Goal: Information Seeking & Learning: Learn about a topic

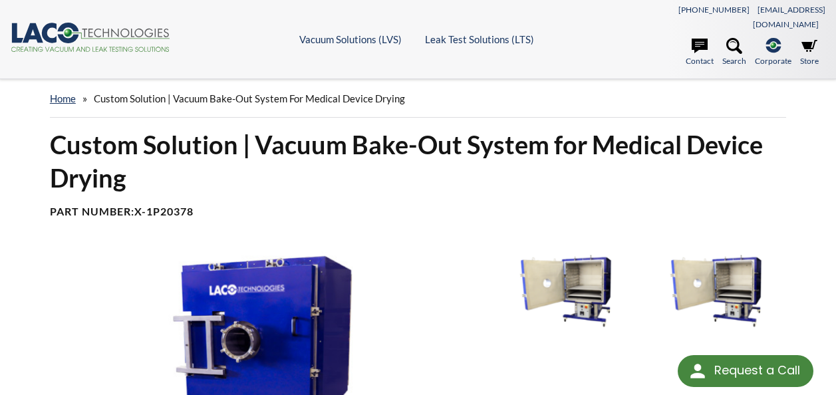
select select "Language Translate Widget"
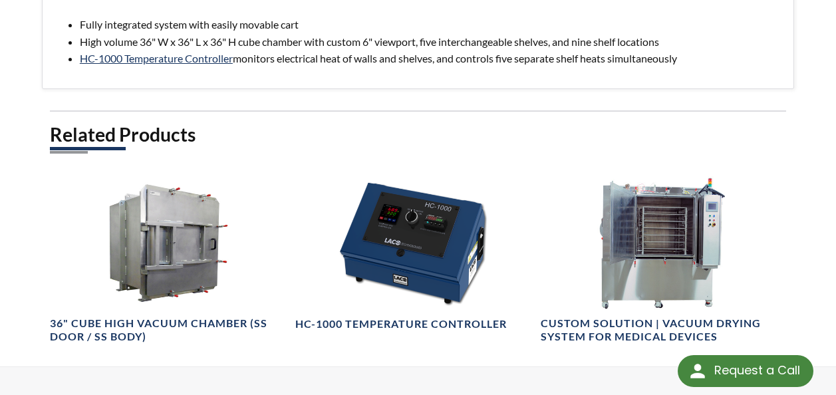
scroll to position [798, 0]
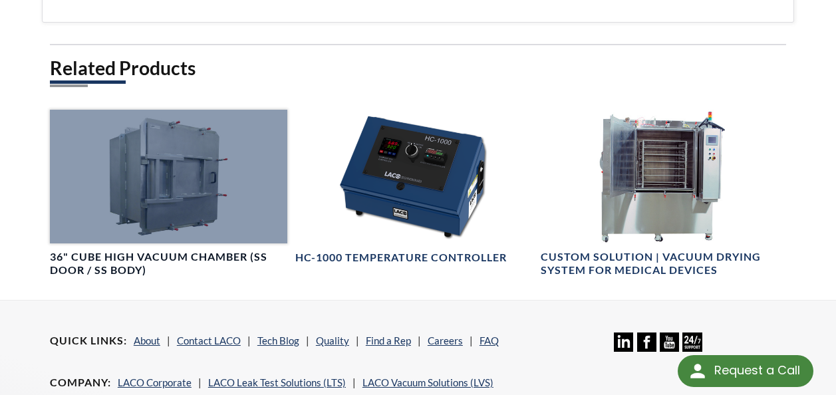
click at [189, 195] on div at bounding box center [168, 176] width 237 height 133
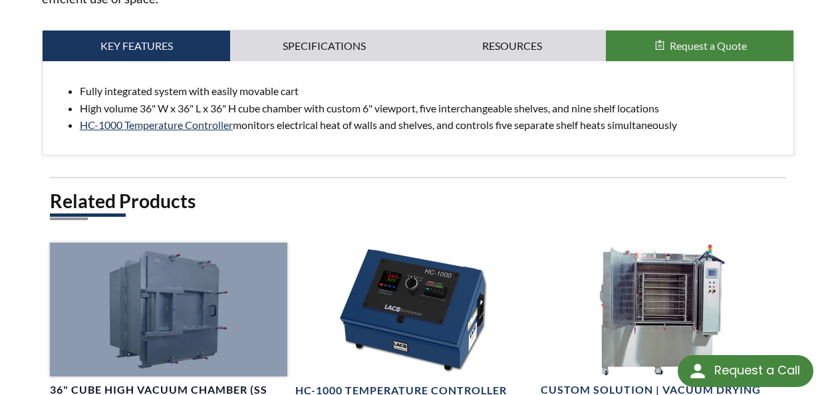
scroll to position [731, 0]
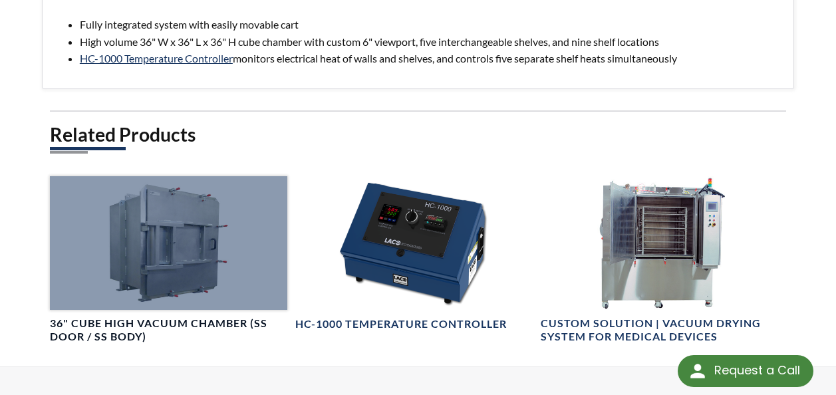
click at [161, 233] on div at bounding box center [168, 242] width 237 height 133
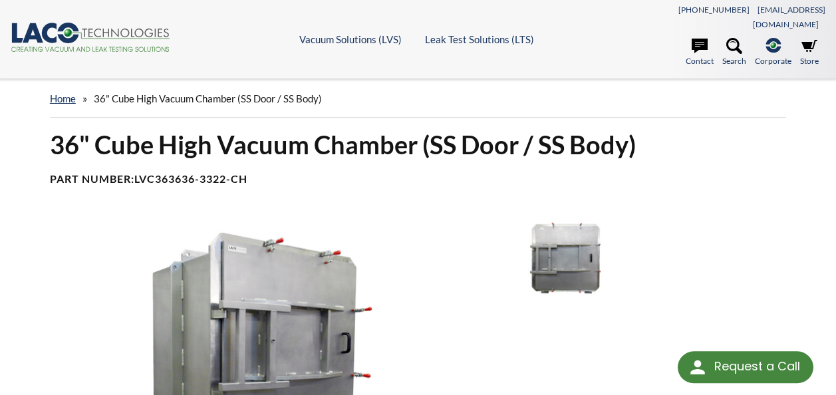
select select "Language Translate Widget"
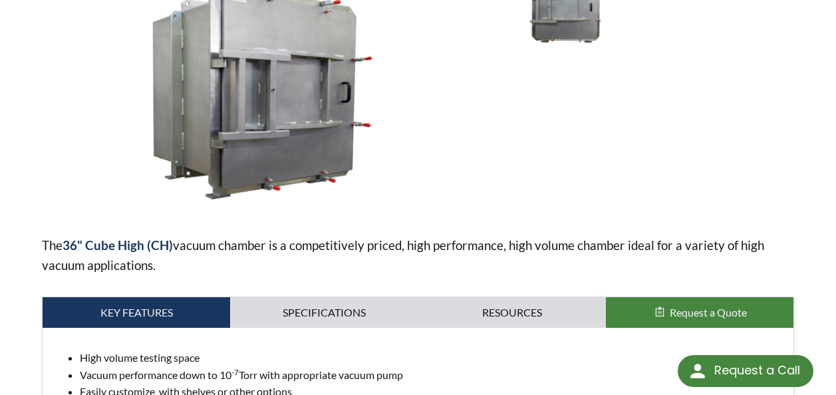
scroll to position [266, 0]
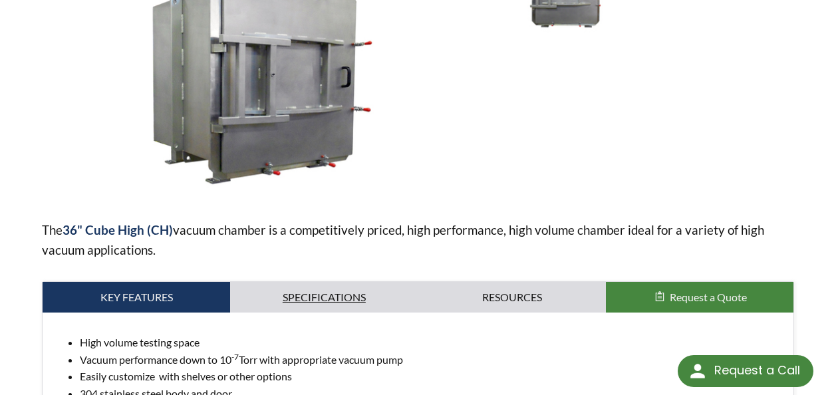
click at [345, 282] on link "Specifications" at bounding box center [324, 297] width 188 height 31
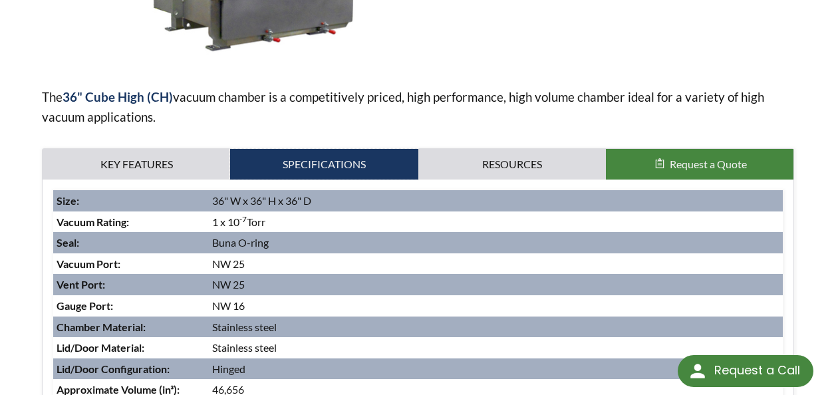
scroll to position [465, 0]
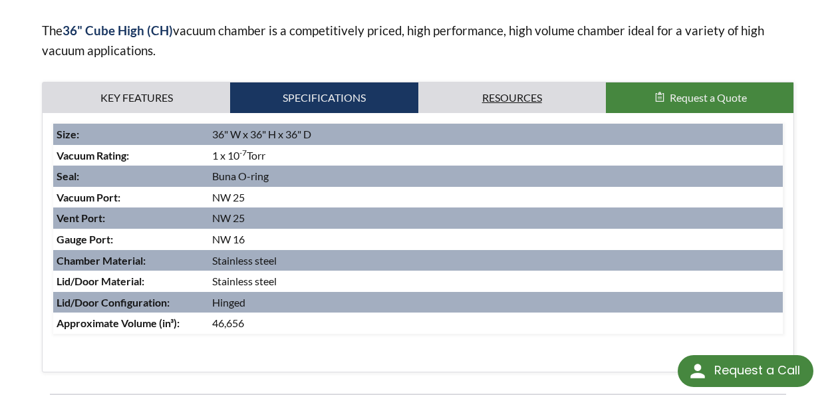
click at [517, 82] on link "Resources" at bounding box center [512, 97] width 188 height 31
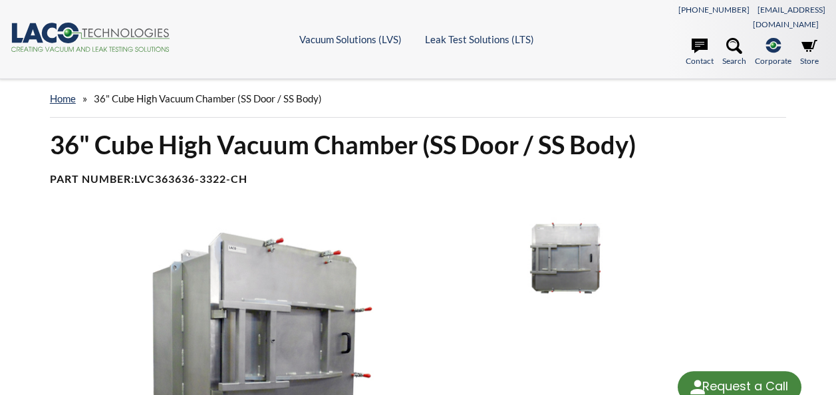
select select "Language Translate Widget"
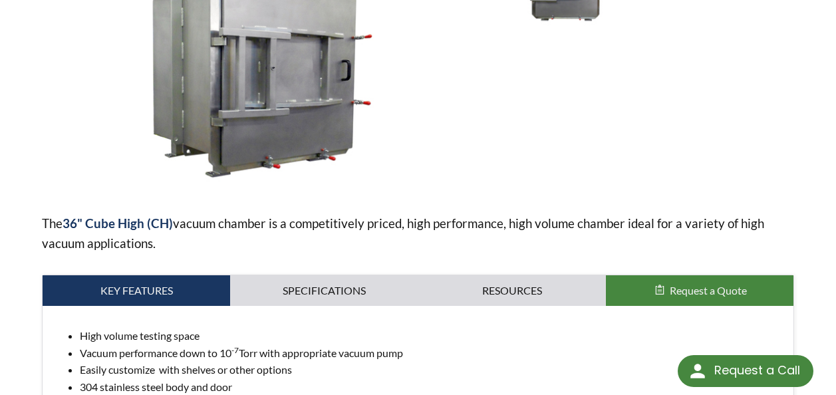
scroll to position [399, 0]
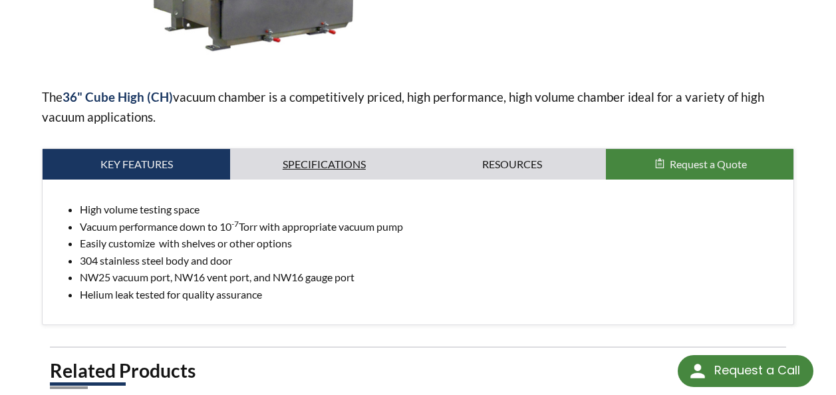
click at [334, 149] on link "Specifications" at bounding box center [324, 164] width 188 height 31
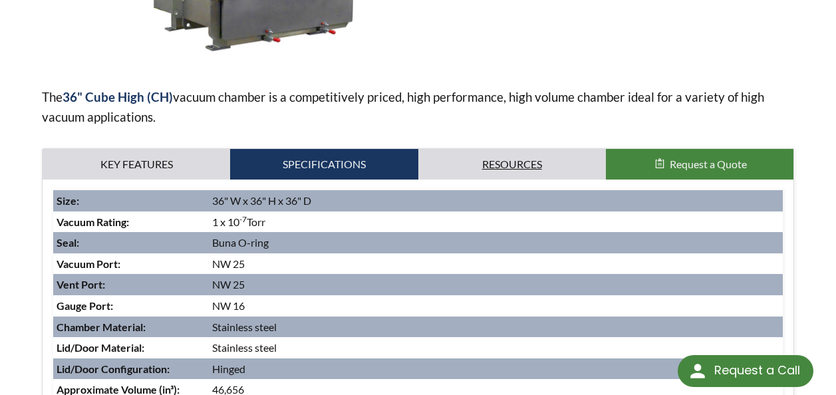
click at [502, 152] on link "Resources" at bounding box center [512, 164] width 188 height 31
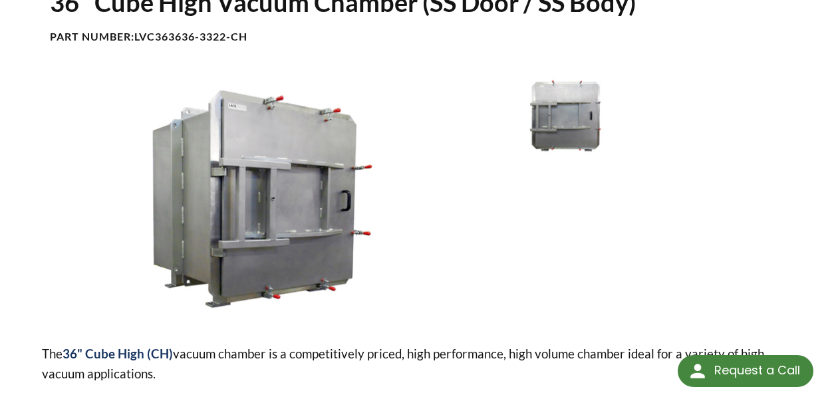
scroll to position [199, 0]
